Goal: Find specific page/section: Find specific page/section

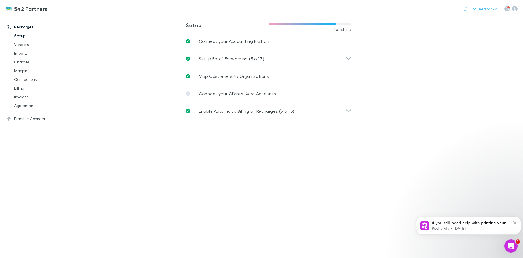
click at [24, 96] on link "Invoices" at bounding box center [41, 96] width 65 height 9
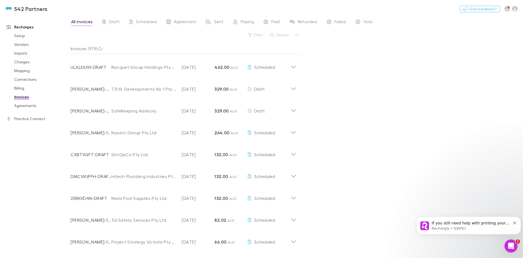
click at [279, 36] on button "Search" at bounding box center [279, 35] width 25 height 7
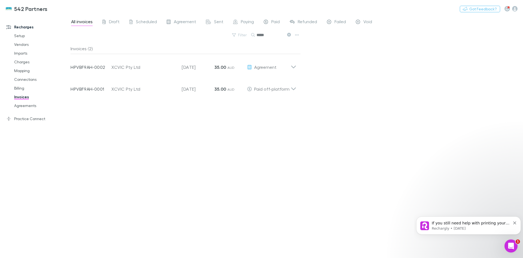
type input "*****"
